Goal: Go to known website: Access a specific website the user already knows

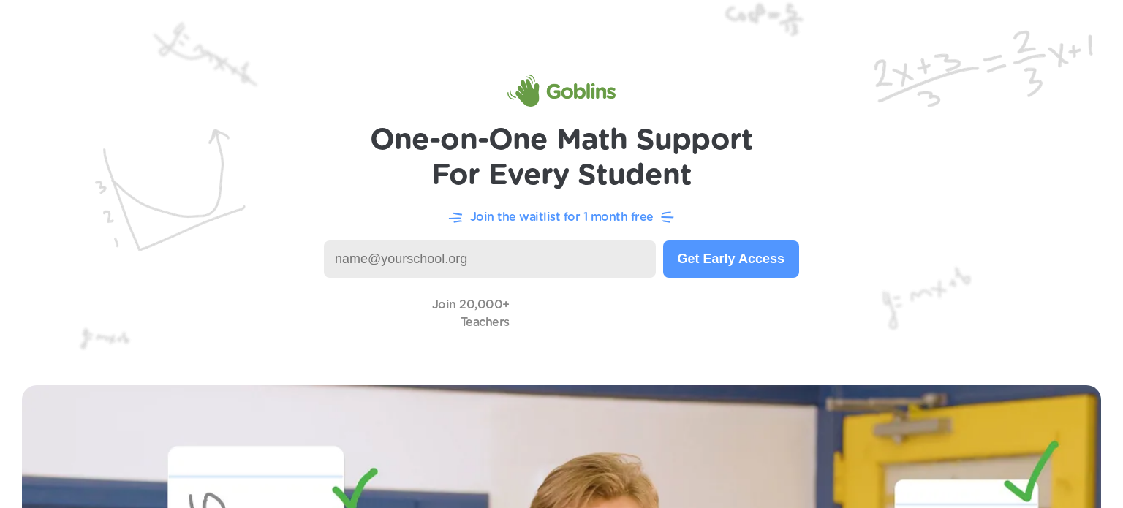
click at [533, 249] on input at bounding box center [490, 259] width 332 height 37
type input "[EMAIL_ADDRESS][DOMAIN_NAME]"
click at [576, 254] on input "[EMAIL_ADDRESS][DOMAIN_NAME]" at bounding box center [490, 259] width 332 height 37
click at [499, 259] on input "wendywest55@yahoo.c" at bounding box center [490, 259] width 332 height 37
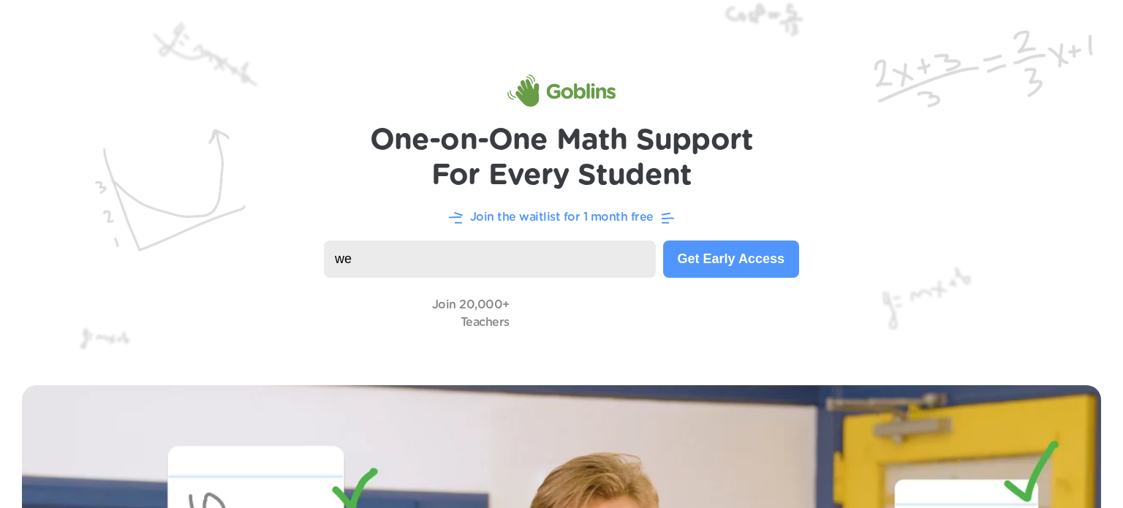
type input "w"
click at [785, 261] on button "Get Early Access" at bounding box center [731, 259] width 136 height 37
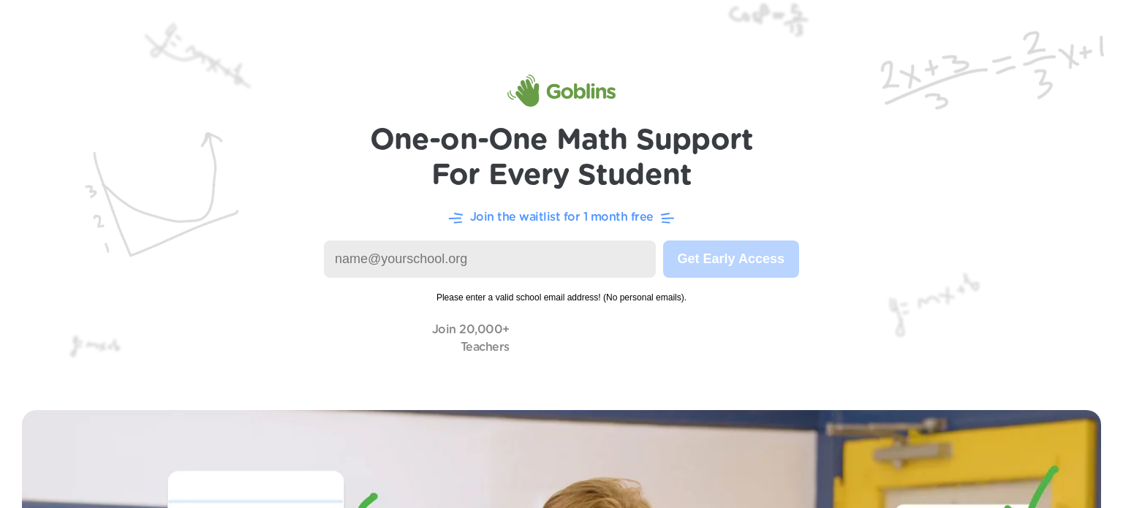
click at [880, 226] on img at bounding box center [561, 194] width 1123 height 388
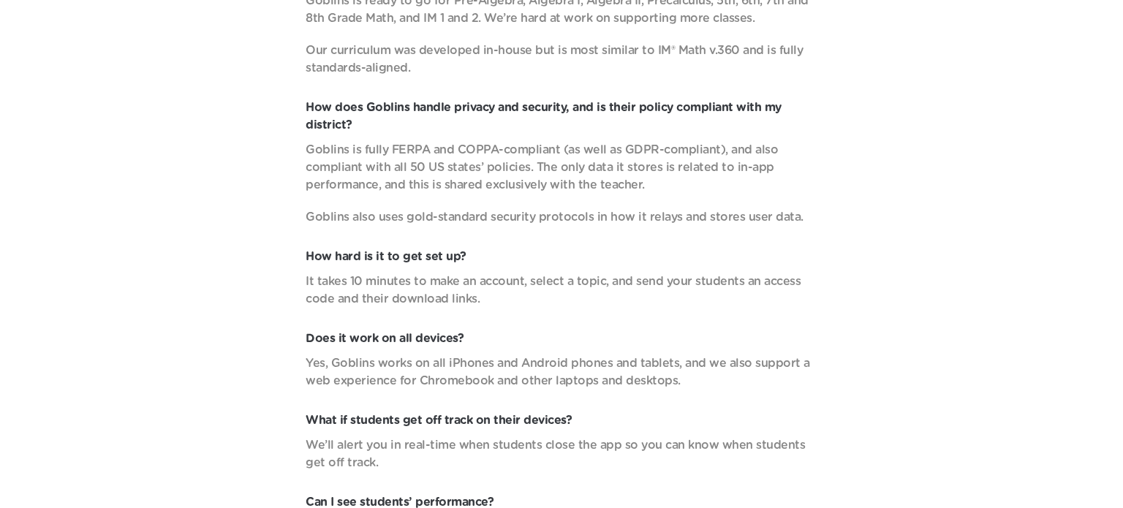
scroll to position [5388, 0]
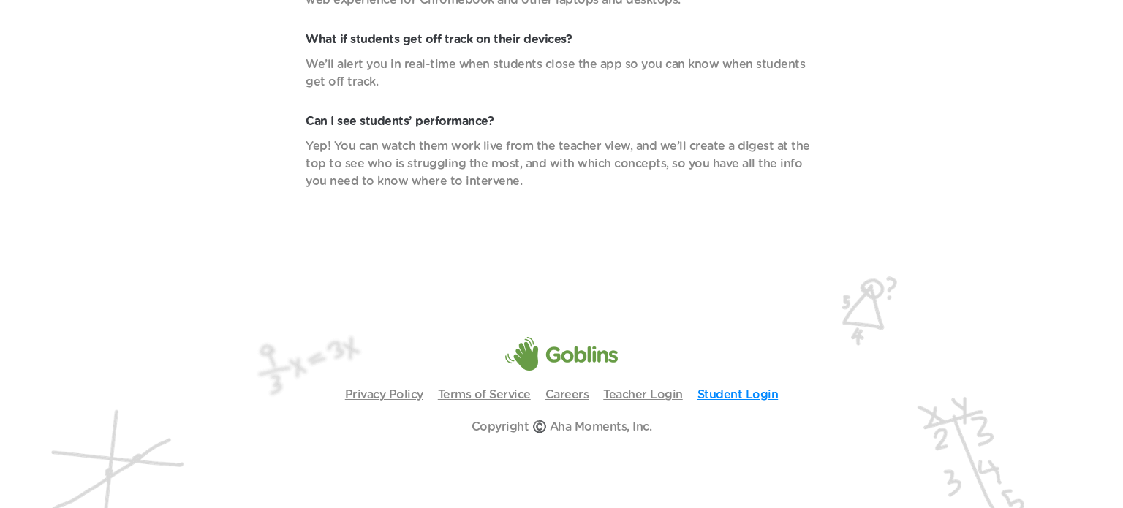
click at [730, 395] on link "Student Login" at bounding box center [738, 395] width 81 height 12
